Goal: Find specific page/section: Find specific page/section

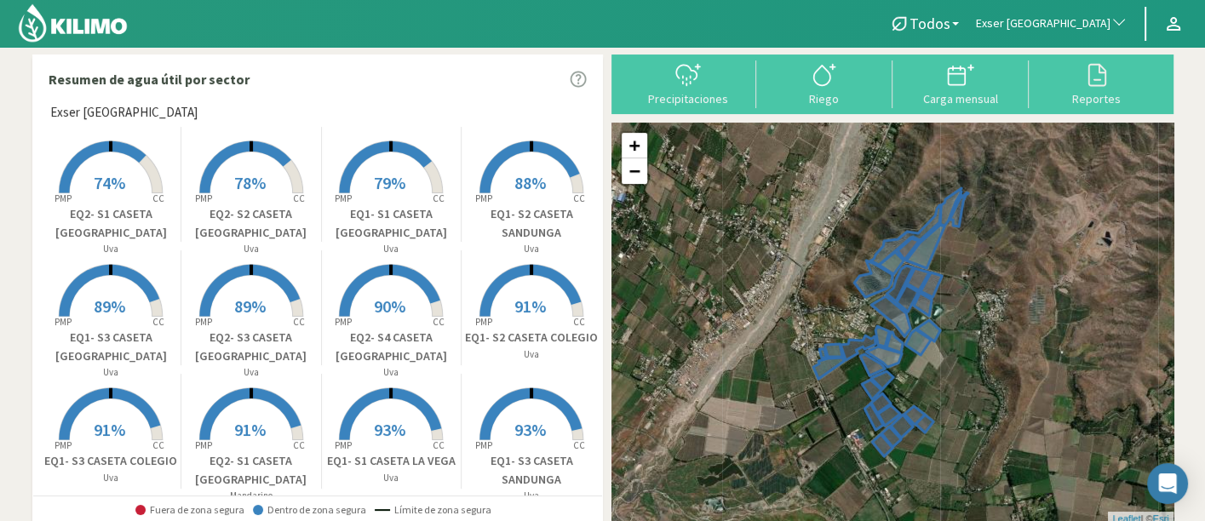
click at [1056, 25] on span "Exser [GEOGRAPHIC_DATA]" at bounding box center [1043, 23] width 135 height 17
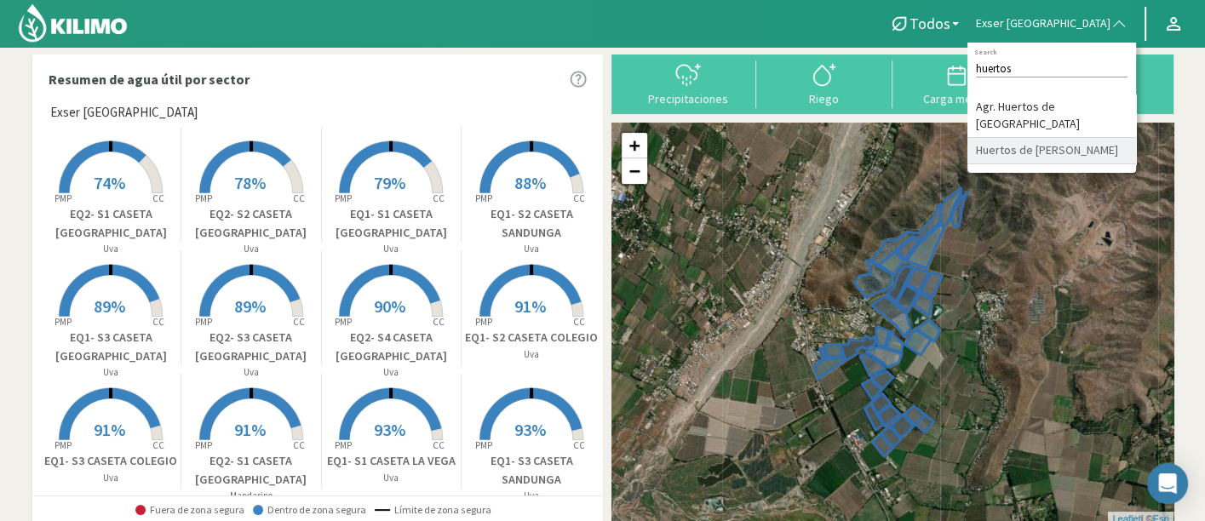
type input "huertos"
click at [1067, 157] on li "Huertos de [PERSON_NAME]" at bounding box center [1052, 151] width 169 height 26
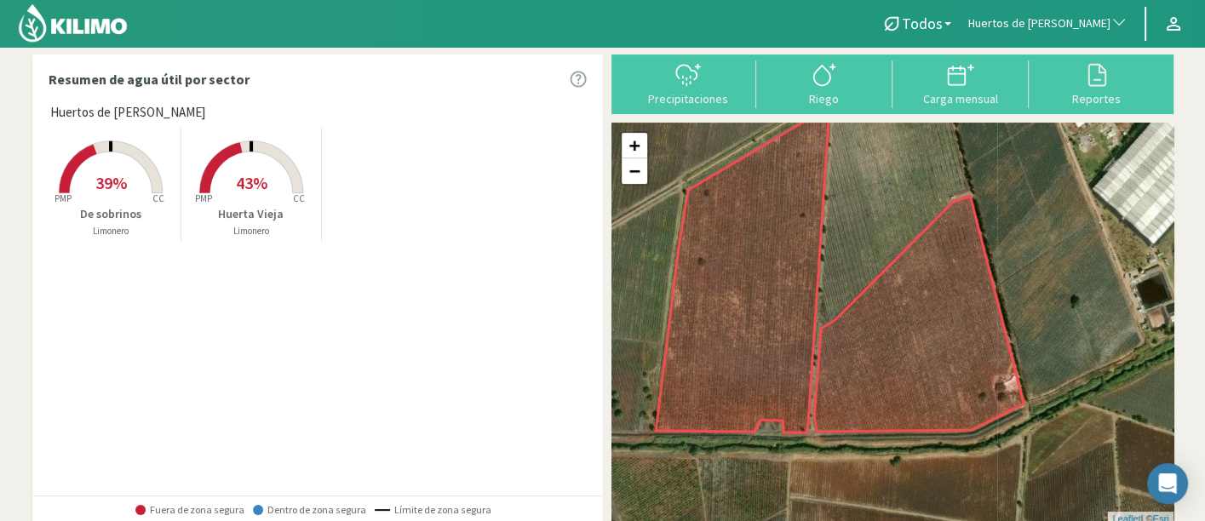
click at [1086, 30] on span "Huertos de [PERSON_NAME]" at bounding box center [1039, 23] width 142 height 17
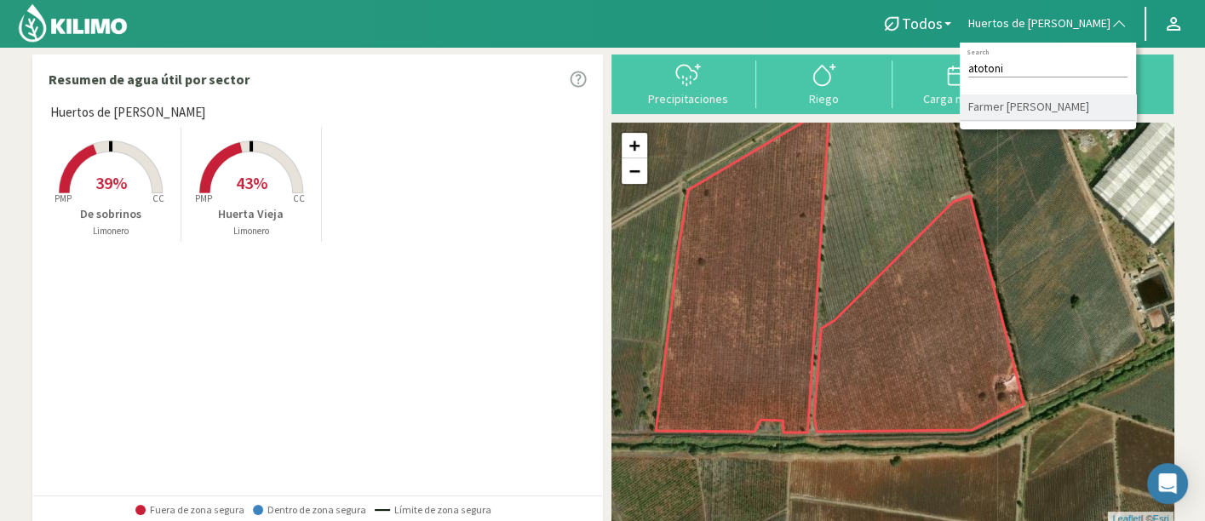
type input "atotoni"
click at [1089, 121] on li "Farmer [PERSON_NAME]" at bounding box center [1048, 108] width 176 height 26
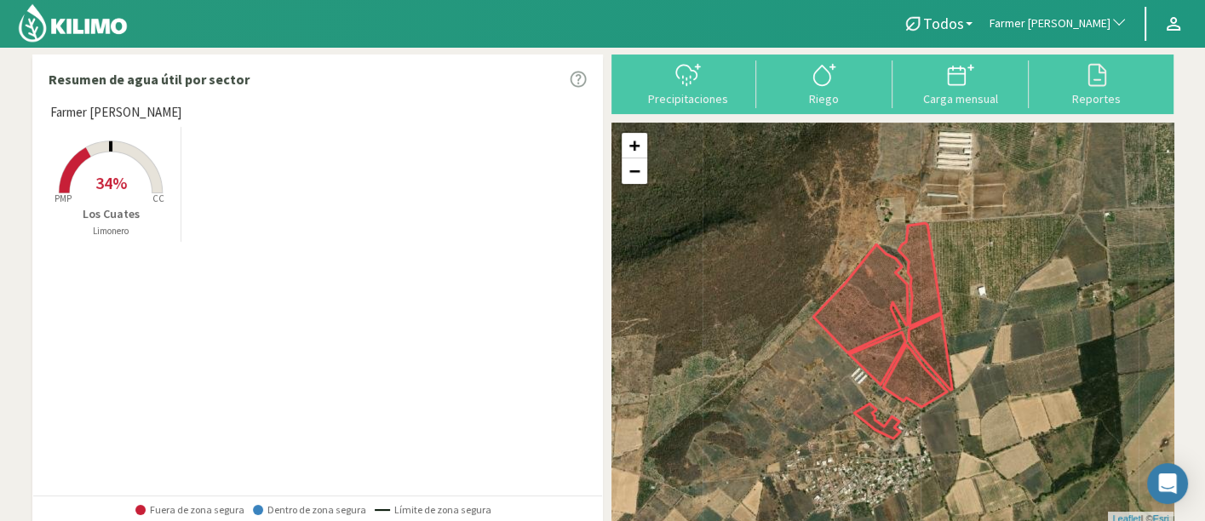
click at [104, 189] on span "34%" at bounding box center [111, 182] width 32 height 21
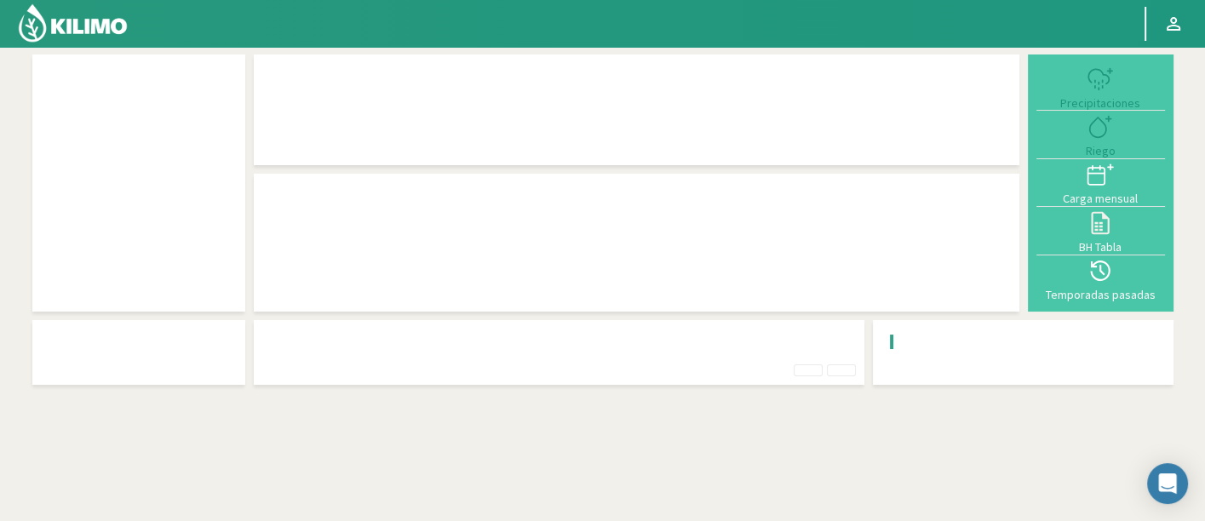
click at [894, 277] on div at bounding box center [636, 270] width 749 height 121
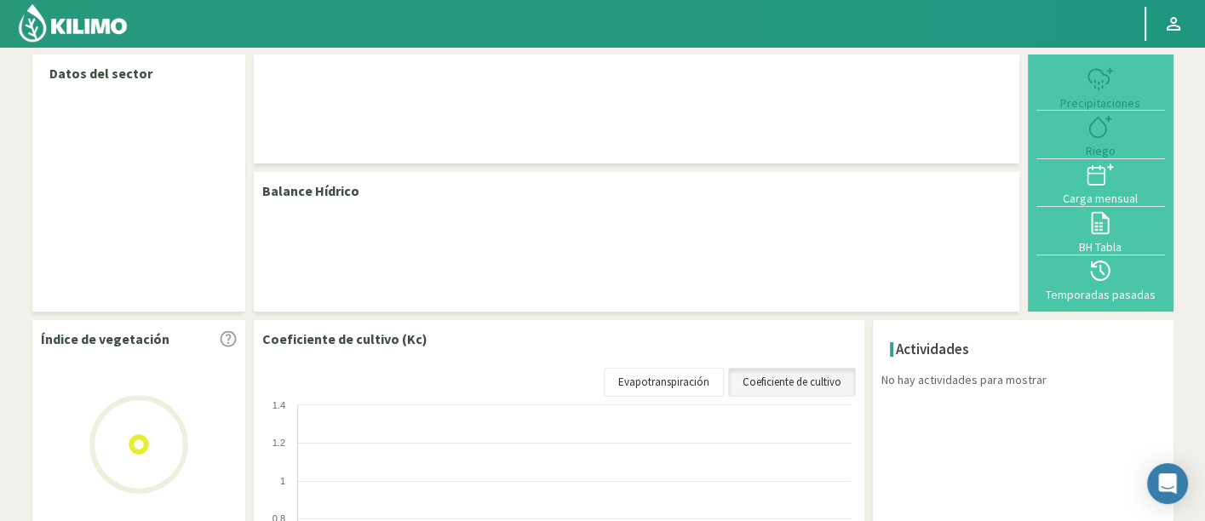
scroll to position [280, 0]
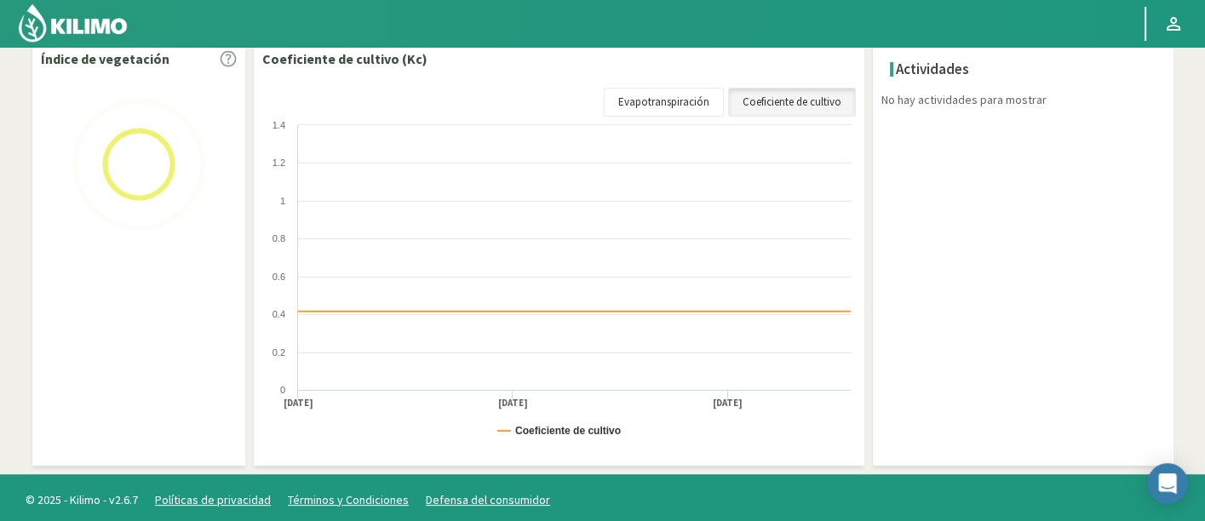
select select "89: Object"
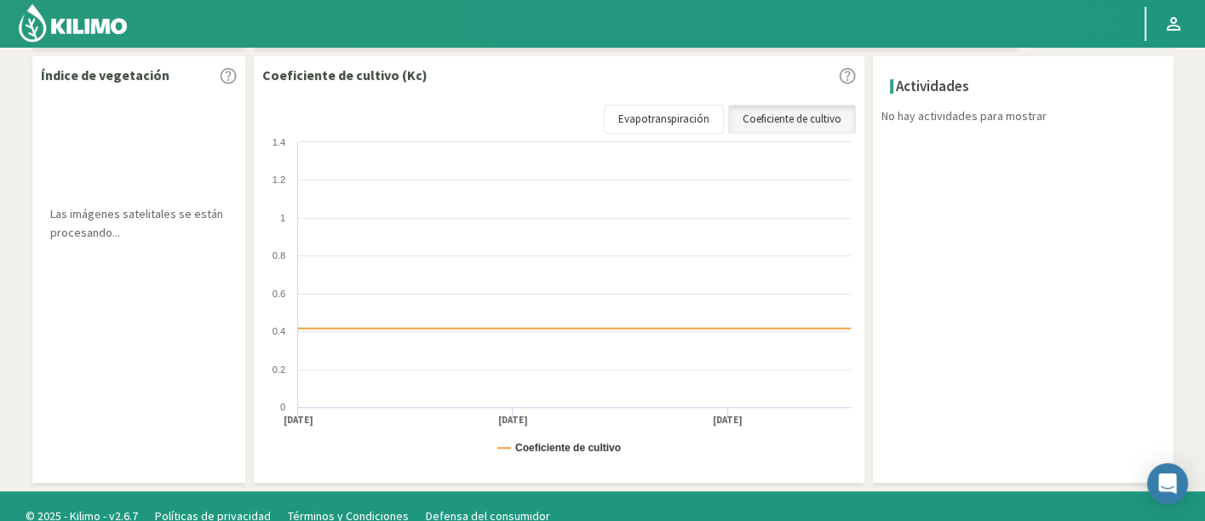
scroll to position [552, 0]
